Goal: Information Seeking & Learning: Learn about a topic

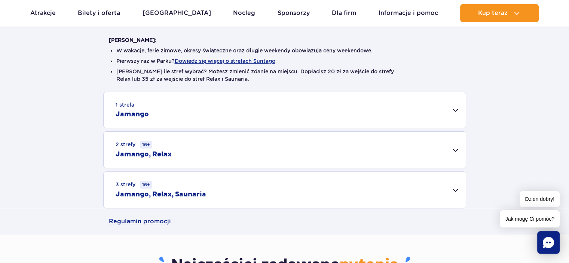
scroll to position [187, 0]
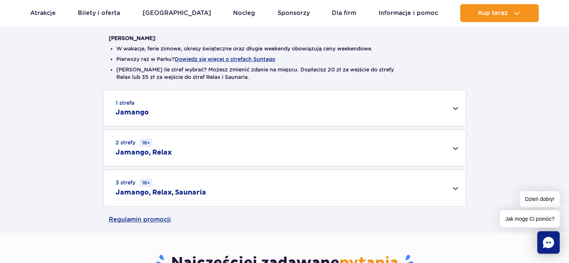
click at [449, 106] on div "1 strefa Jamango" at bounding box center [285, 108] width 362 height 36
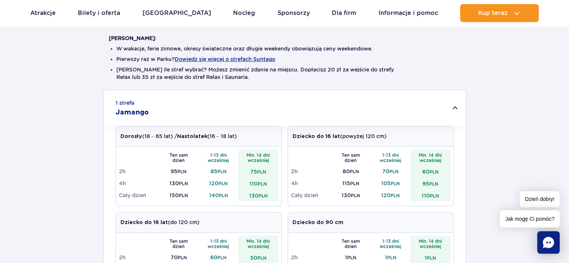
click at [449, 106] on div "1 strefa Jamango" at bounding box center [285, 108] width 362 height 36
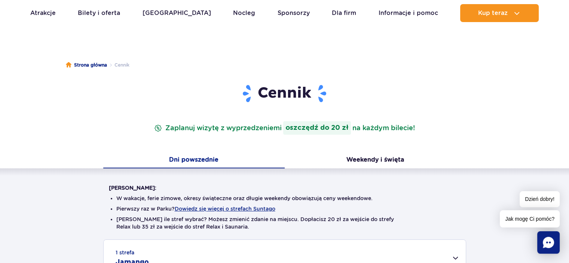
scroll to position [0, 0]
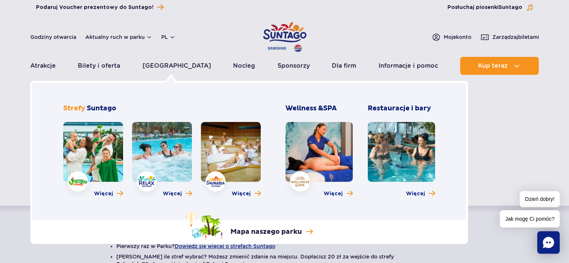
click at [103, 150] on link at bounding box center [93, 152] width 60 height 60
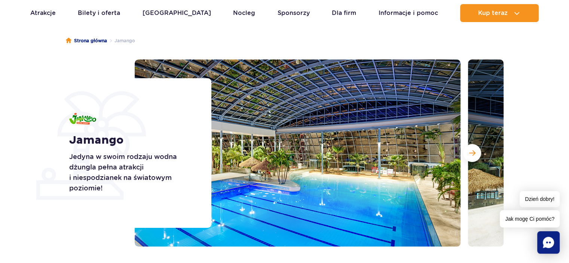
scroll to position [75, 0]
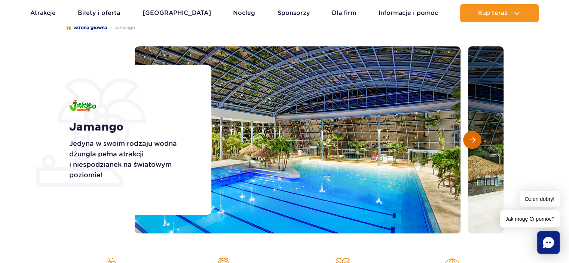
click at [474, 136] on span "Następny slajd" at bounding box center [472, 139] width 6 height 7
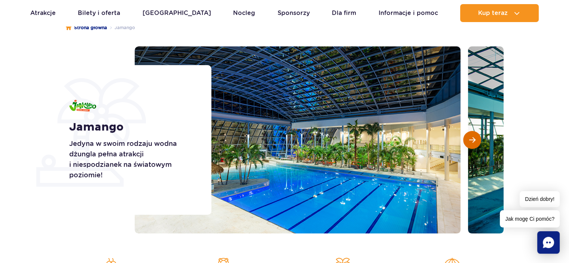
click at [474, 136] on span "Następny slajd" at bounding box center [472, 139] width 6 height 7
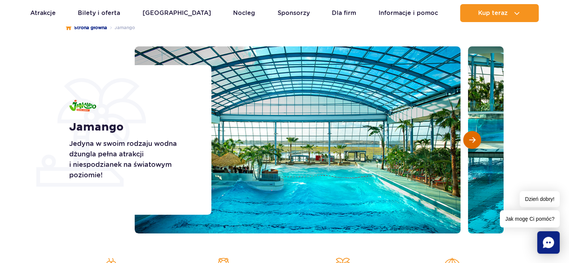
click at [474, 136] on span "Następny slajd" at bounding box center [472, 139] width 6 height 7
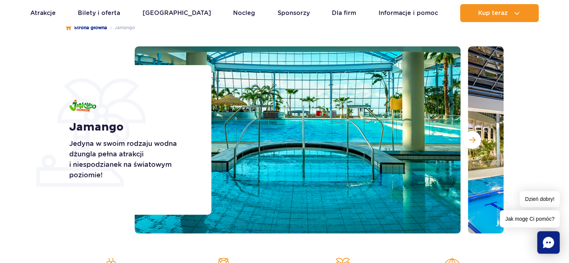
click at [190, 131] on h1 "Jamango" at bounding box center [131, 126] width 125 height 13
click at [478, 139] on button "Następny slajd" at bounding box center [472, 140] width 18 height 18
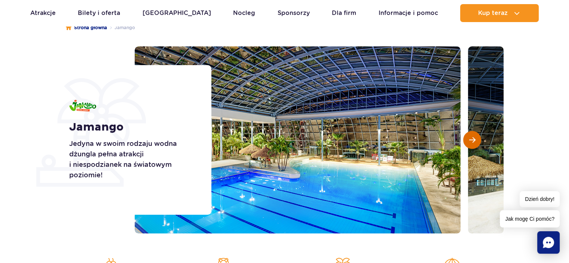
click at [477, 139] on button "Następny slajd" at bounding box center [472, 140] width 18 height 18
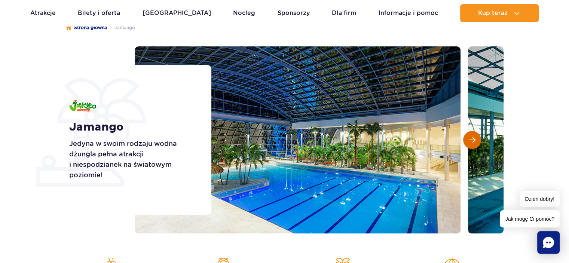
click at [477, 139] on button "Następny slajd" at bounding box center [472, 140] width 18 height 18
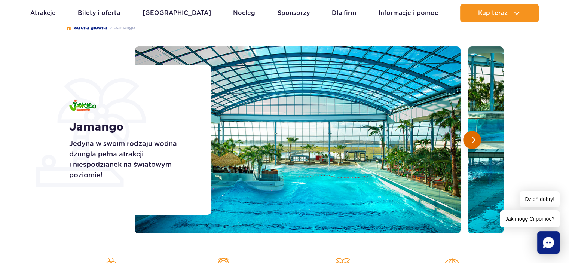
click at [477, 139] on button "Następny slajd" at bounding box center [472, 140] width 18 height 18
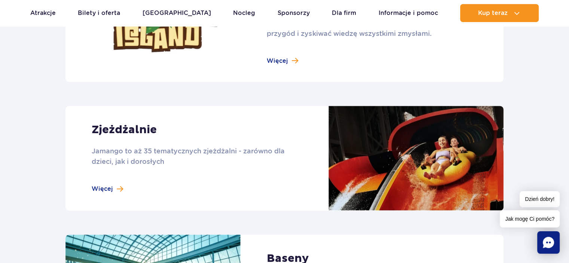
scroll to position [561, 0]
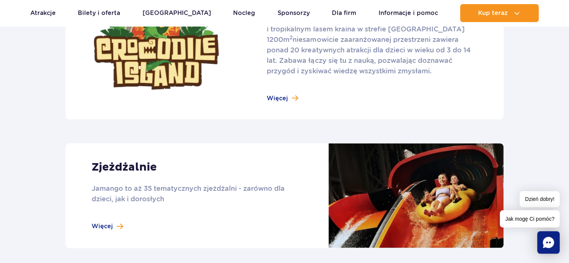
click at [278, 98] on link at bounding box center [284, 46] width 438 height 145
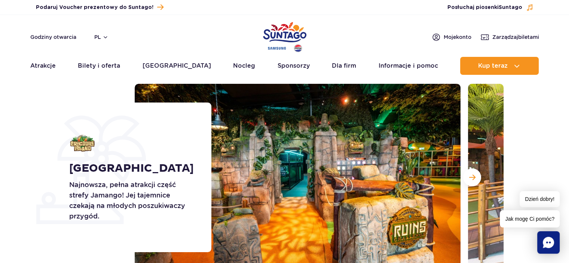
scroll to position [75, 0]
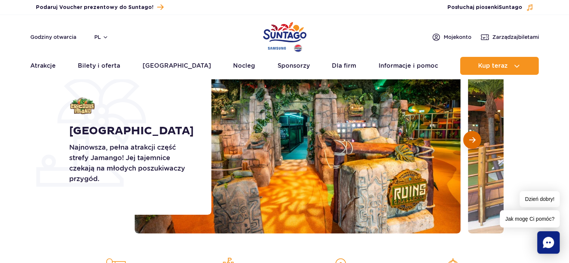
click at [466, 142] on button "Następny slajd" at bounding box center [472, 140] width 18 height 18
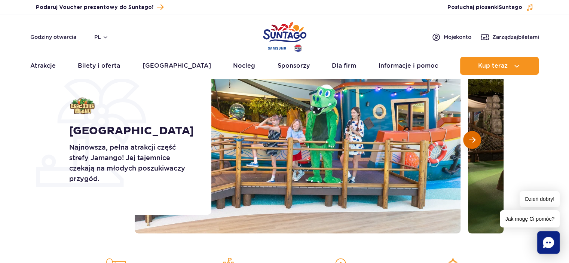
click at [466, 142] on button "Następny slajd" at bounding box center [472, 140] width 18 height 18
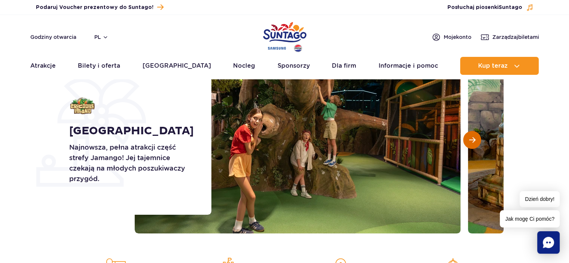
click at [466, 142] on button "Następny slajd" at bounding box center [472, 140] width 18 height 18
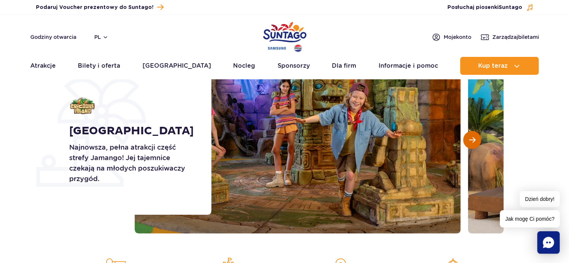
click at [466, 142] on button "Następny slajd" at bounding box center [472, 140] width 18 height 18
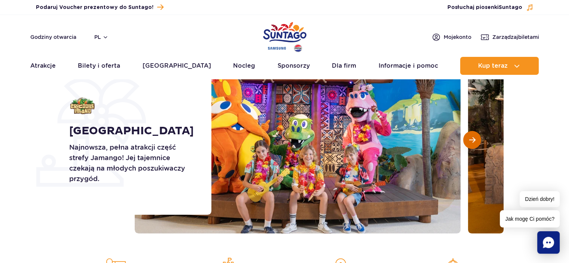
click at [465, 142] on button "Następny slajd" at bounding box center [472, 140] width 18 height 18
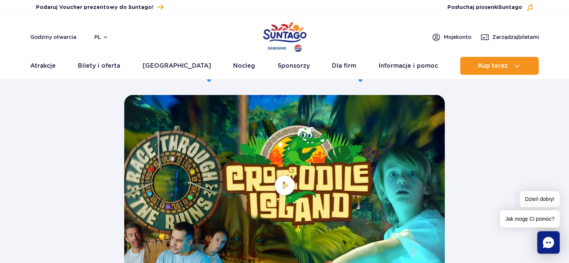
scroll to position [1420, 0]
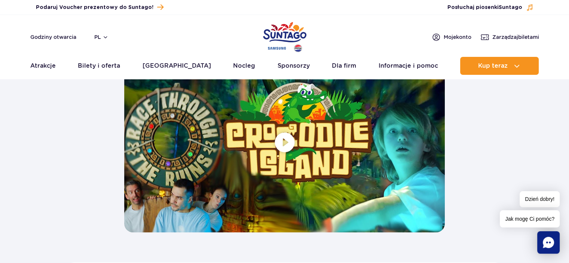
click at [281, 142] on span at bounding box center [284, 142] width 320 height 180
